Goal: Book appointment/travel/reservation

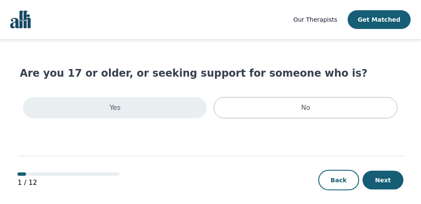
click at [138, 106] on div "Yes" at bounding box center [115, 107] width 184 height 21
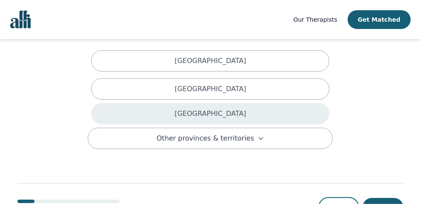
click at [234, 103] on div "[GEOGRAPHIC_DATA]" at bounding box center [210, 113] width 238 height 21
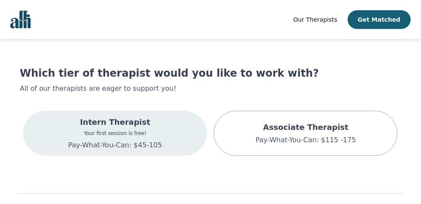
click at [128, 127] on p "Intern Therapist" at bounding box center [115, 122] width 94 height 12
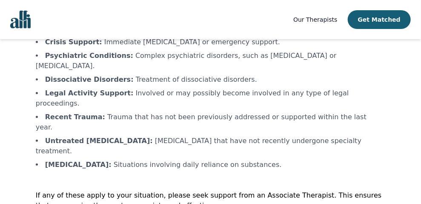
scroll to position [89, 0]
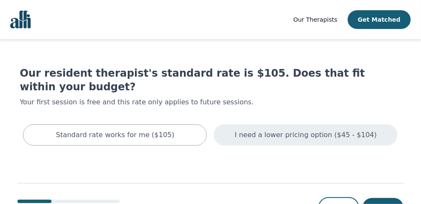
click at [273, 130] on p "I need a lower pricing option ($45 - $104)" at bounding box center [306, 135] width 142 height 10
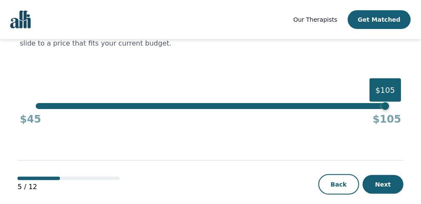
scroll to position [66, 0]
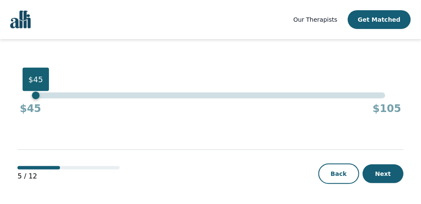
drag, startPoint x: 384, startPoint y: 96, endPoint x: 0, endPoint y: 101, distance: 383.6
click at [0, 101] on div "Our Therapists Get Matched Select a session rate that works for you We never wa…" at bounding box center [210, 69] width 421 height 270
click at [386, 171] on button "Next" at bounding box center [383, 173] width 41 height 19
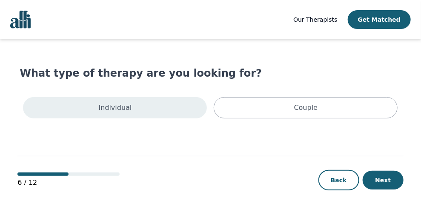
click at [128, 103] on p "Individual" at bounding box center [115, 108] width 33 height 10
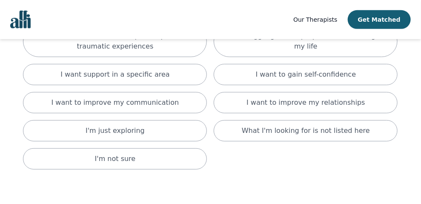
scroll to position [142, 0]
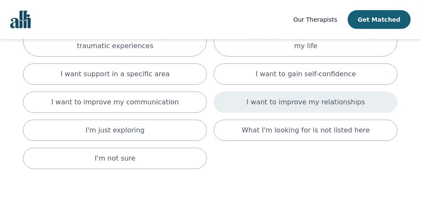
click at [301, 97] on p "I want to improve my relationships" at bounding box center [305, 102] width 118 height 10
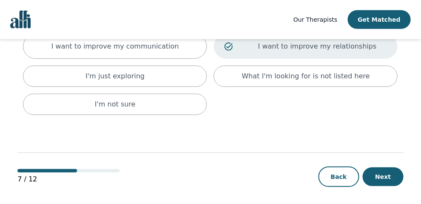
scroll to position [201, 0]
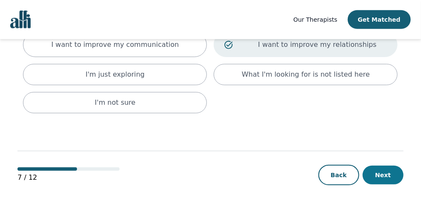
click at [380, 173] on button "Next" at bounding box center [383, 175] width 41 height 19
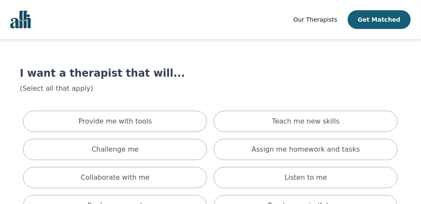
scroll to position [71, 0]
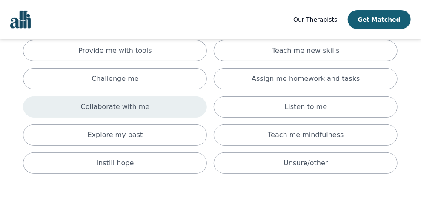
click at [118, 109] on p "Collaborate with me" at bounding box center [115, 107] width 69 height 10
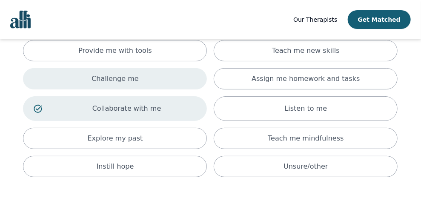
click at [123, 77] on p "Challenge me" at bounding box center [115, 79] width 47 height 10
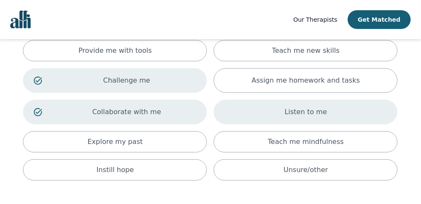
scroll to position [138, 0]
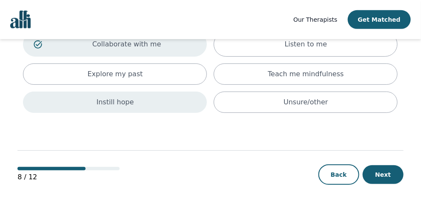
click at [138, 95] on div "Instill hope" at bounding box center [115, 102] width 184 height 21
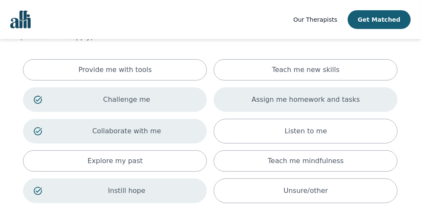
scroll to position [71, 0]
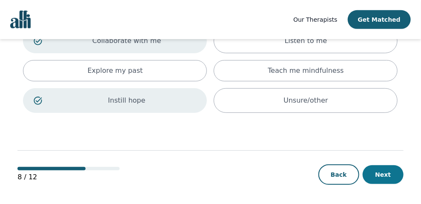
click at [391, 175] on button "Next" at bounding box center [383, 174] width 41 height 19
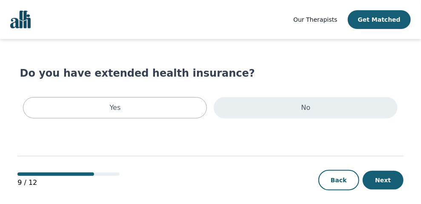
click at [258, 115] on div "No" at bounding box center [306, 107] width 184 height 21
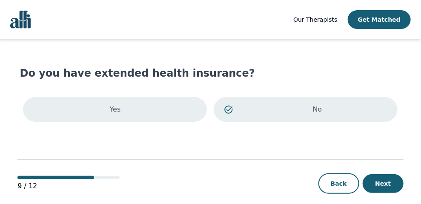
click at [159, 109] on div "Yes" at bounding box center [115, 109] width 184 height 25
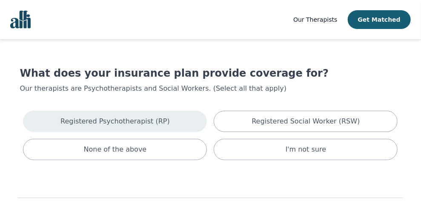
click at [185, 115] on div "Registered Psychotherapist (RP)" at bounding box center [115, 121] width 184 height 21
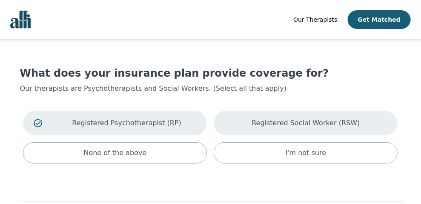
click at [246, 125] on div "Registered Social Worker (RSW)" at bounding box center [306, 123] width 184 height 25
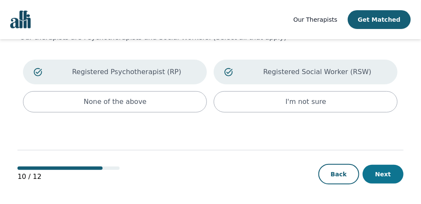
click at [394, 178] on button "Next" at bounding box center [383, 174] width 41 height 19
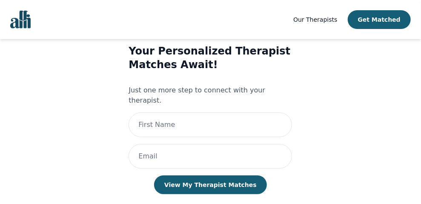
scroll to position [49, 0]
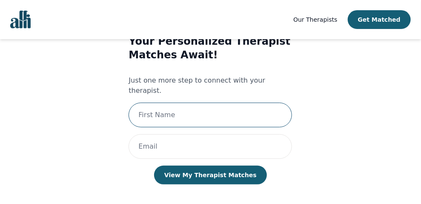
click at [186, 105] on input "text" at bounding box center [210, 115] width 163 height 25
type input "[PERSON_NAME]"
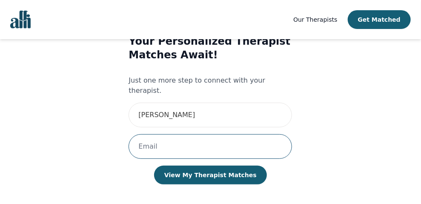
click at [188, 139] on input "email" at bounding box center [210, 146] width 163 height 25
click at [164, 138] on input "email" at bounding box center [210, 146] width 163 height 25
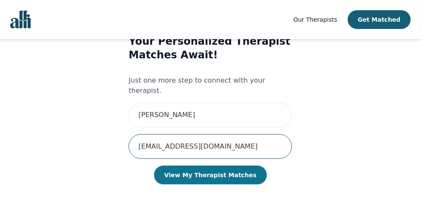
type input "[EMAIL_ADDRESS][DOMAIN_NAME]"
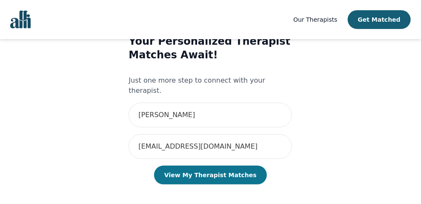
click at [206, 166] on button "View My Therapist Matches" at bounding box center [210, 175] width 113 height 19
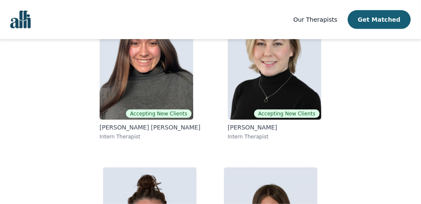
scroll to position [142, 0]
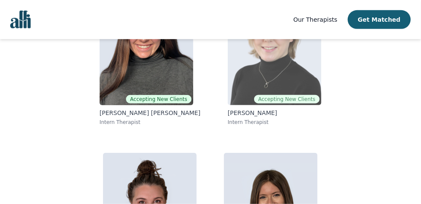
click at [248, 80] on img at bounding box center [275, 44] width 94 height 123
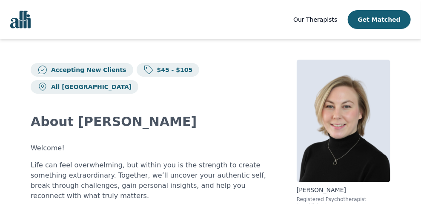
scroll to position [142, 0]
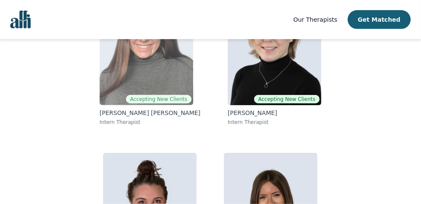
click at [156, 81] on img at bounding box center [147, 44] width 94 height 123
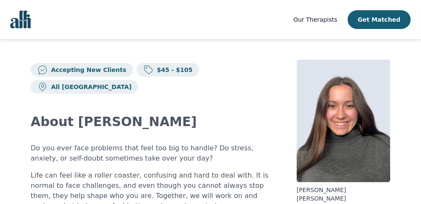
scroll to position [71, 0]
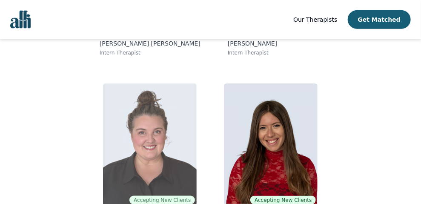
scroll to position [212, 0]
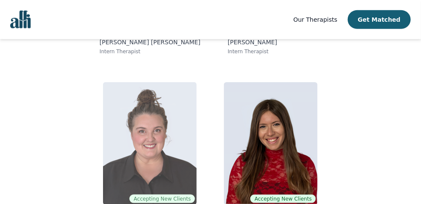
click at [157, 131] on img at bounding box center [150, 143] width 94 height 123
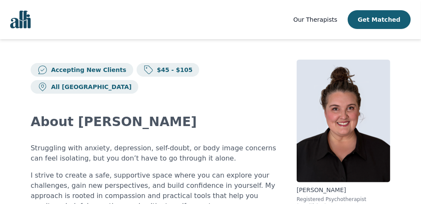
scroll to position [212, 0]
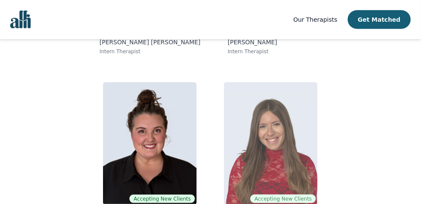
click at [280, 152] on img at bounding box center [271, 143] width 94 height 123
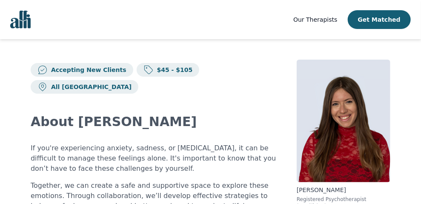
scroll to position [71, 0]
